Goal: Check status: Check status

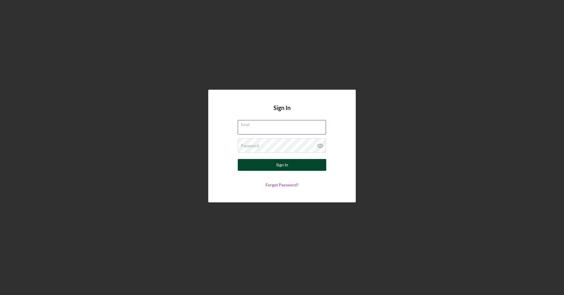
type input "[EMAIL_ADDRESS][DOMAIN_NAME]"
click at [253, 170] on button "Sign In" at bounding box center [282, 165] width 88 height 12
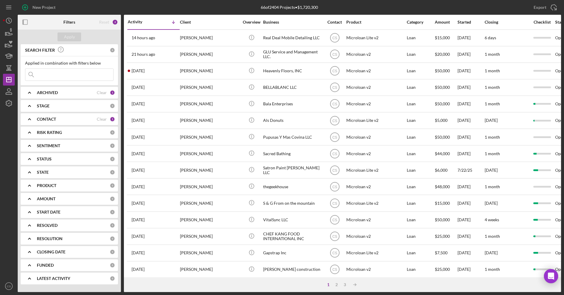
click at [79, 78] on input at bounding box center [69, 75] width 88 height 12
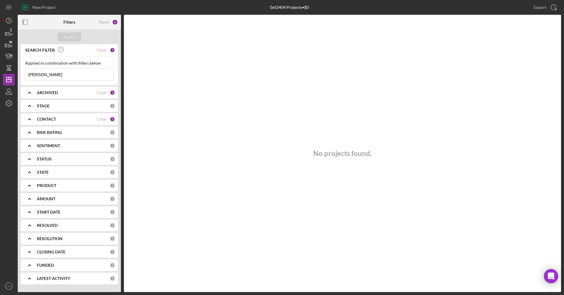
type input "[PERSON_NAME]"
click at [45, 90] on b "ARCHIVED" at bounding box center [47, 92] width 21 height 5
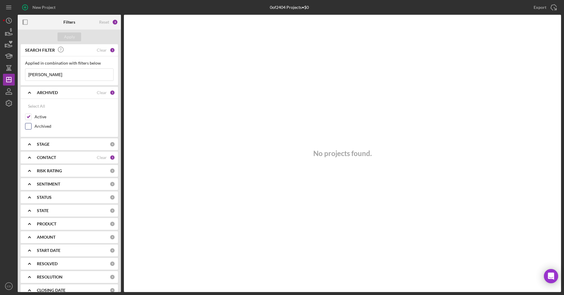
click at [41, 126] on label "Archived" at bounding box center [73, 126] width 79 height 6
click at [31, 126] on input "Archived" at bounding box center [28, 126] width 6 height 6
checkbox input "true"
click at [70, 38] on div "Apply" at bounding box center [69, 36] width 11 height 9
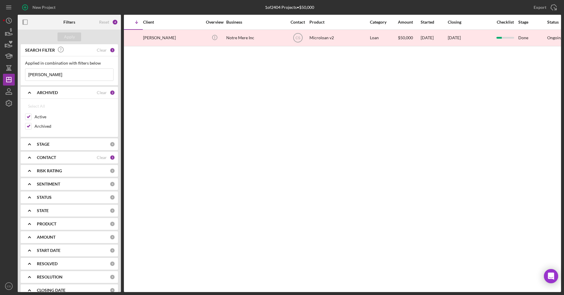
scroll to position [0, 35]
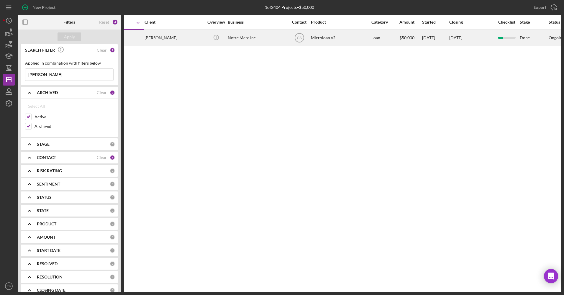
click at [232, 41] on div "Notre Mere Inc" at bounding box center [257, 38] width 59 height 16
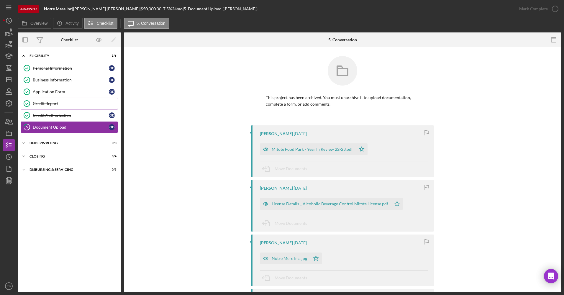
click at [56, 106] on link "Credit Report Credit Report" at bounding box center [69, 104] width 97 height 12
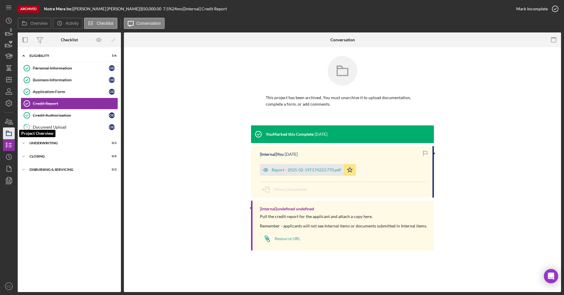
click at [11, 136] on icon "button" at bounding box center [8, 133] width 15 height 15
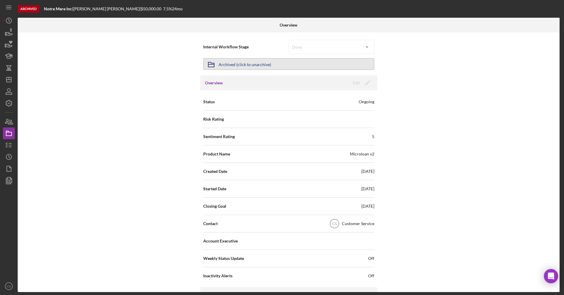
click at [341, 61] on button "Icon/Archived Archived (click to unarchive)" at bounding box center [288, 64] width 171 height 12
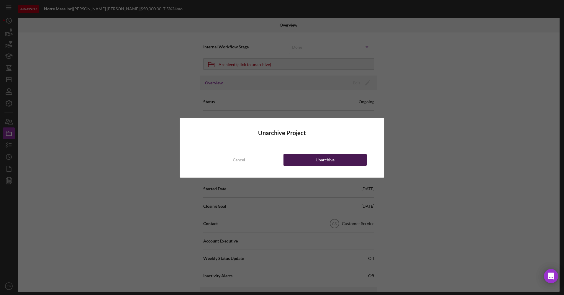
click at [300, 160] on button "Unarchive" at bounding box center [324, 160] width 83 height 12
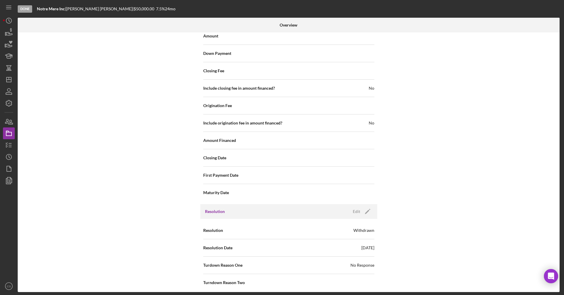
scroll to position [584, 0]
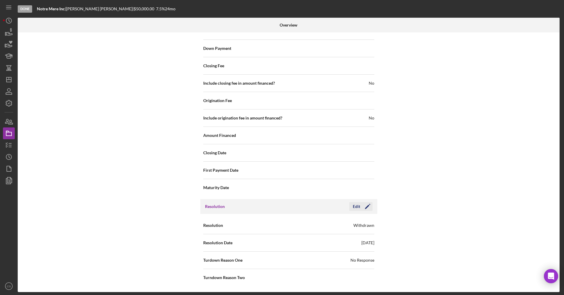
click at [368, 208] on icon "Icon/Edit" at bounding box center [367, 206] width 15 height 15
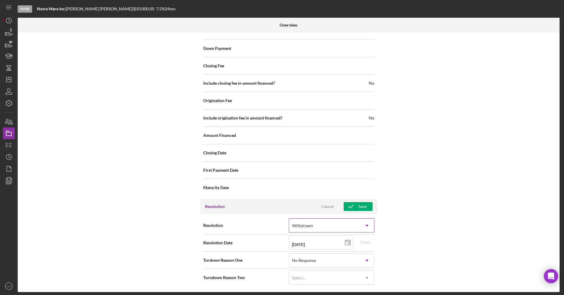
click at [314, 227] on div "Withdrawn" at bounding box center [324, 226] width 71 height 14
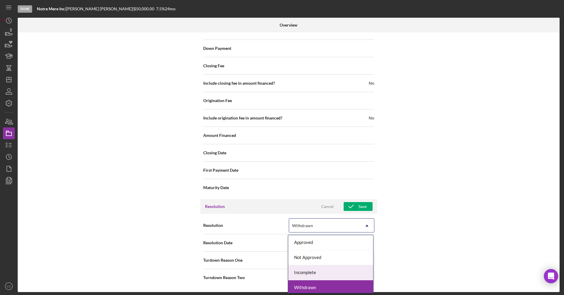
scroll to position [2, 0]
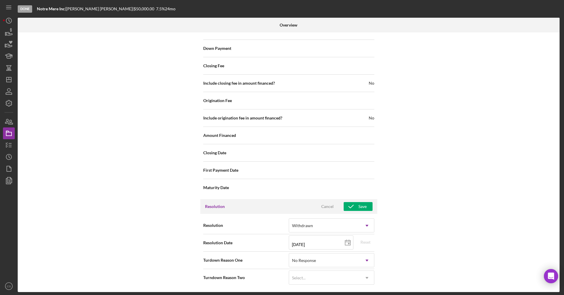
click at [443, 241] on div "Internal Workflow Stage Done Icon/Dropdown Arrow Archive (can unarchive later i…" at bounding box center [288, 161] width 541 height 259
click at [347, 230] on div "Withdrawn" at bounding box center [324, 226] width 71 height 14
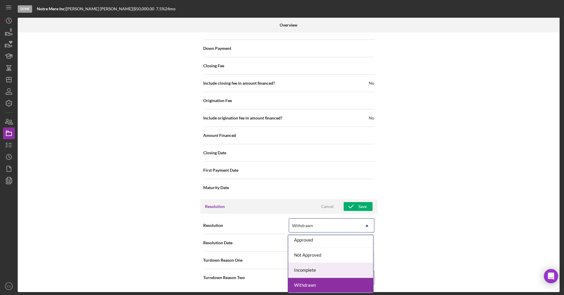
click at [338, 276] on div "Incomplete" at bounding box center [330, 270] width 85 height 15
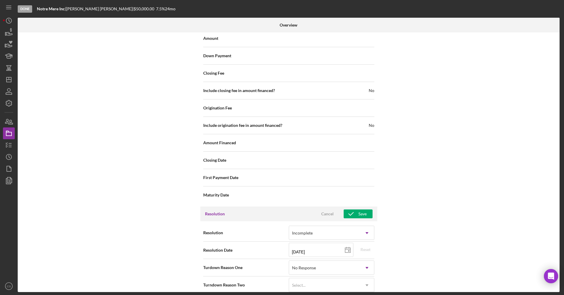
scroll to position [584, 0]
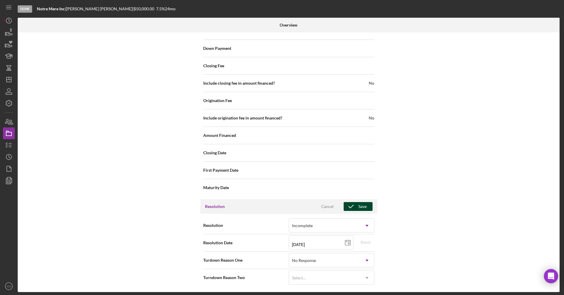
click at [349, 205] on icon "button" at bounding box center [350, 206] width 15 height 15
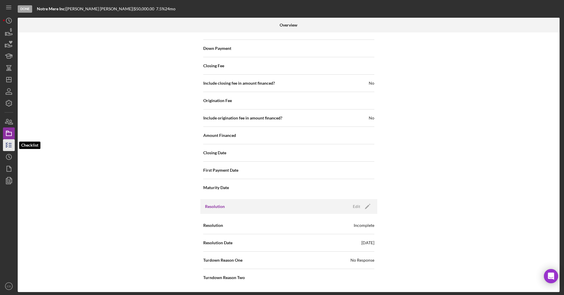
click at [8, 146] on icon "button" at bounding box center [8, 145] width 15 height 15
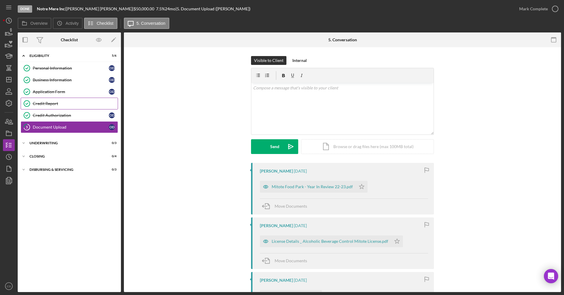
click at [75, 105] on div "Credit Report" at bounding box center [75, 103] width 85 height 5
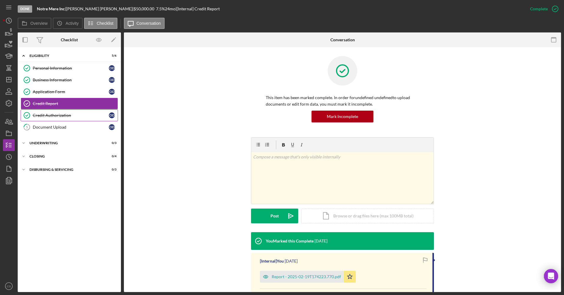
click at [75, 117] on div "Credit Authorization" at bounding box center [71, 115] width 76 height 5
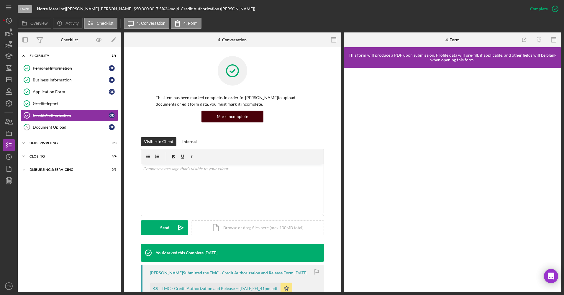
click at [239, 118] on div "Mark Incomplete" at bounding box center [232, 117] width 31 height 12
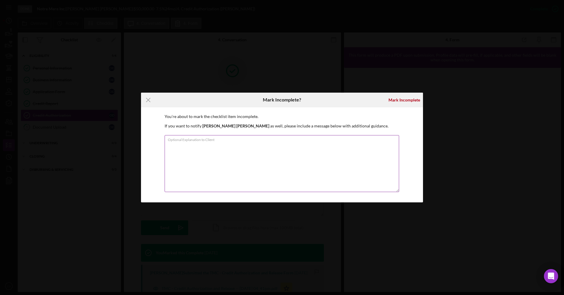
click at [283, 149] on textarea "Optional Explanation to Client" at bounding box center [281, 163] width 234 height 57
type textarea "Need credit auth to be resigned with updated date"
click at [398, 106] on div "Mark Incomplete" at bounding box center [403, 100] width 37 height 15
click at [398, 104] on div "Mark Incomplete" at bounding box center [404, 100] width 32 height 12
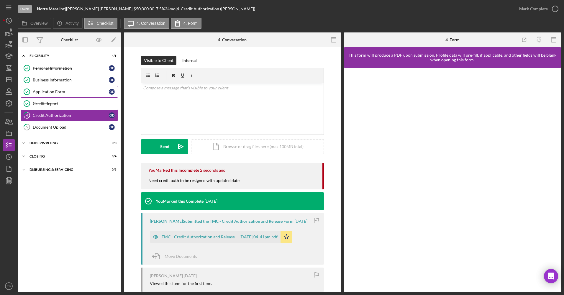
click at [77, 95] on link "Application Form Application Form O D" at bounding box center [69, 92] width 97 height 12
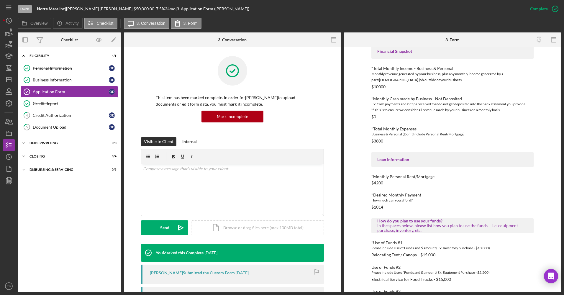
scroll to position [255, 0]
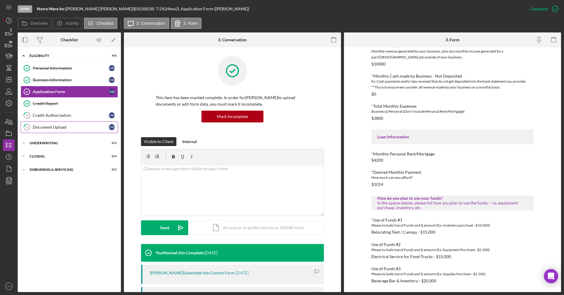
click at [61, 126] on div "Document Upload" at bounding box center [71, 127] width 76 height 5
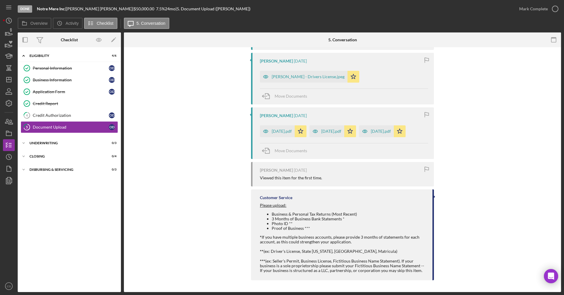
scroll to position [339, 0]
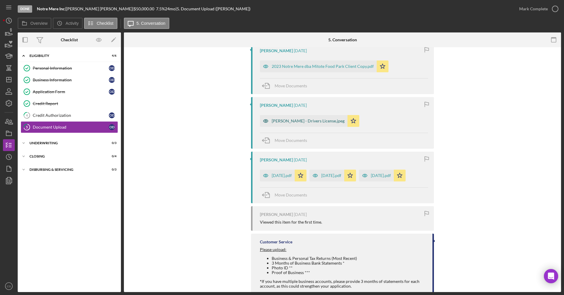
click at [325, 122] on div "Octavio Diaz - Drivers License.jpeg" at bounding box center [307, 120] width 73 height 5
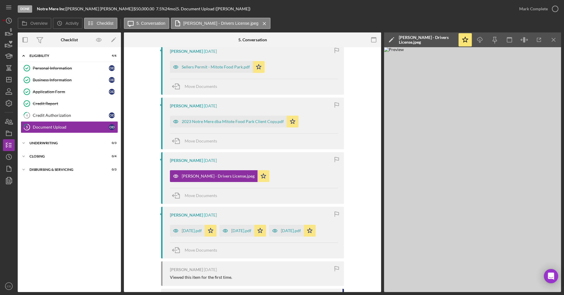
scroll to position [280, 0]
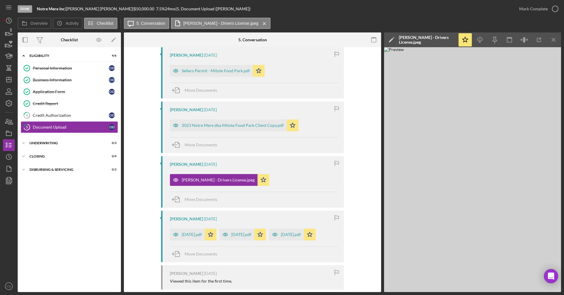
click at [230, 118] on div "2023 Notre Mere dba Mitote Food Park Client Copy.pdf Icon/Star" at bounding box center [235, 123] width 131 height 15
click at [230, 120] on div "2023 Notre Mere dba Mitote Food Park Client Copy.pdf" at bounding box center [228, 125] width 117 height 12
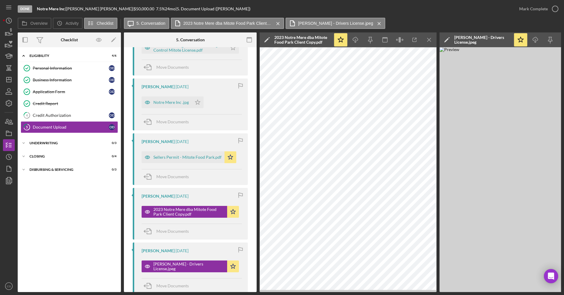
scroll to position [162, 0]
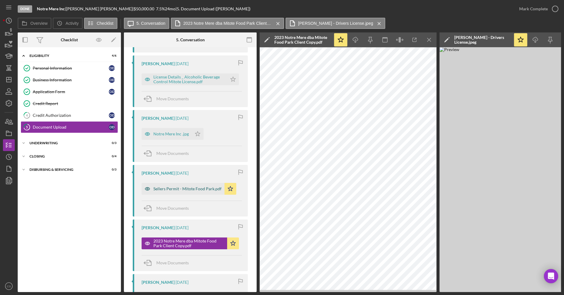
click at [196, 191] on div "Sellers Permit - Mitote Food Park.pdf" at bounding box center [182, 189] width 83 height 12
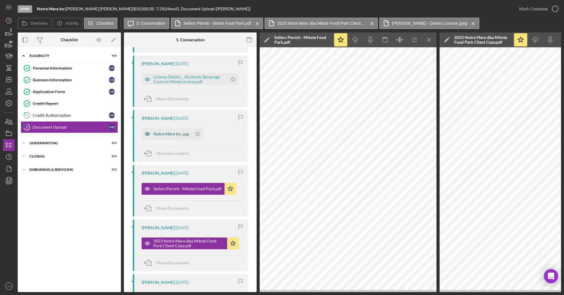
click at [173, 134] on div "Notre Mere Inc .jpg" at bounding box center [170, 133] width 35 height 5
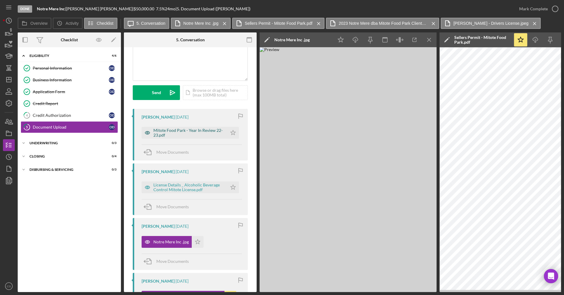
scroll to position [44, 0]
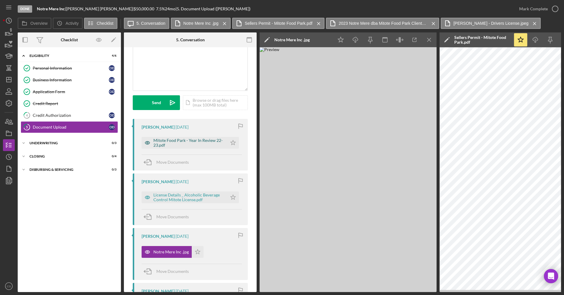
click at [183, 143] on div "Mitote Food Park - Year In Review 22-23.pdf" at bounding box center [188, 142] width 71 height 9
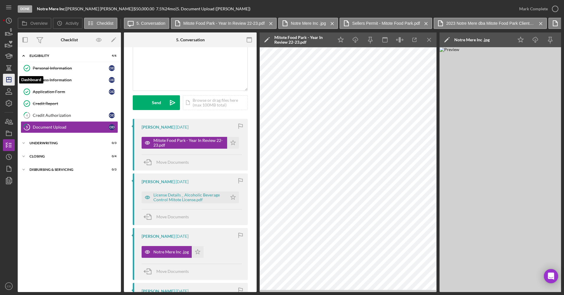
click at [7, 82] on icon "Icon/Dashboard" at bounding box center [8, 79] width 15 height 15
